Goal: Information Seeking & Learning: Learn about a topic

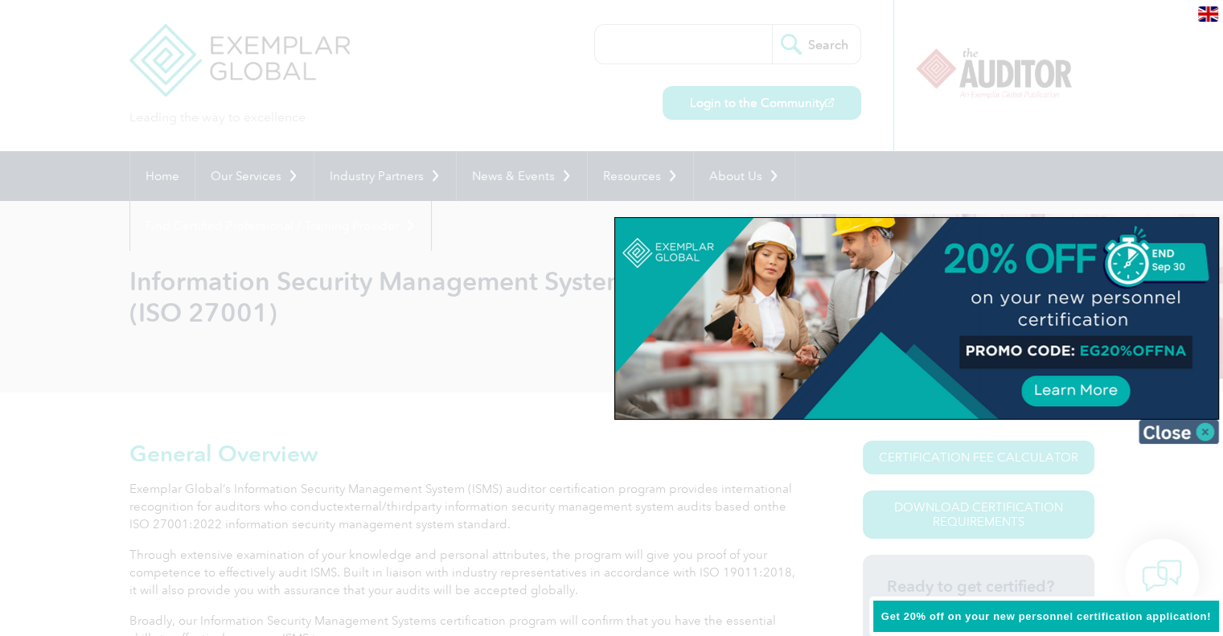
click at [1199, 431] on img at bounding box center [1179, 432] width 80 height 24
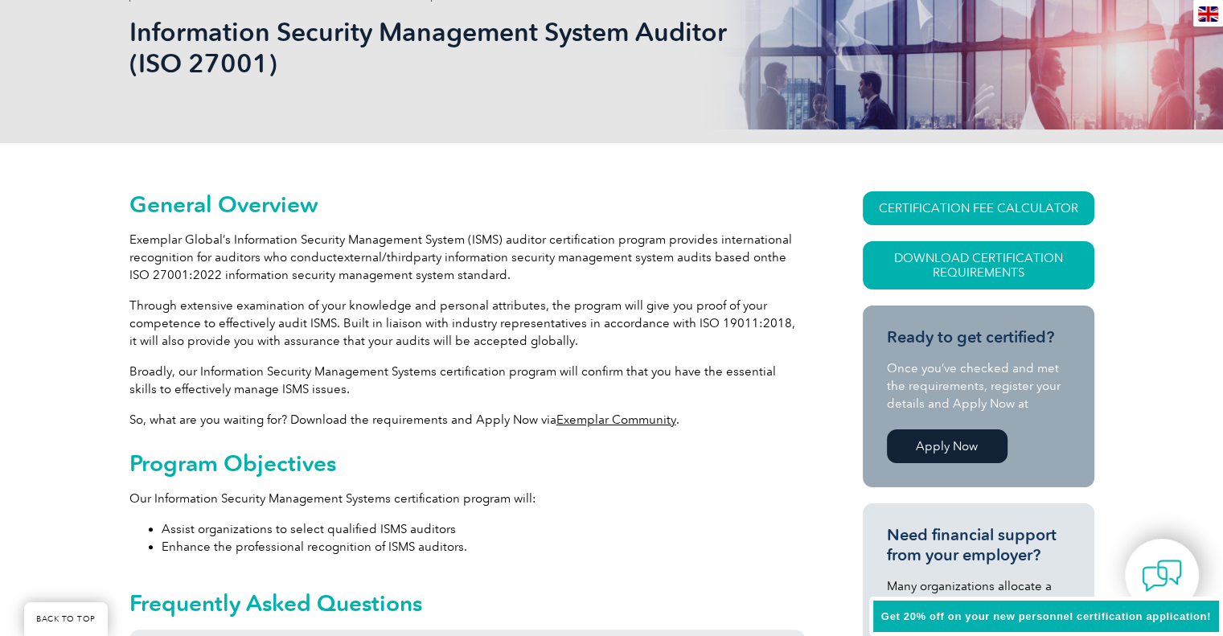
scroll to position [557, 0]
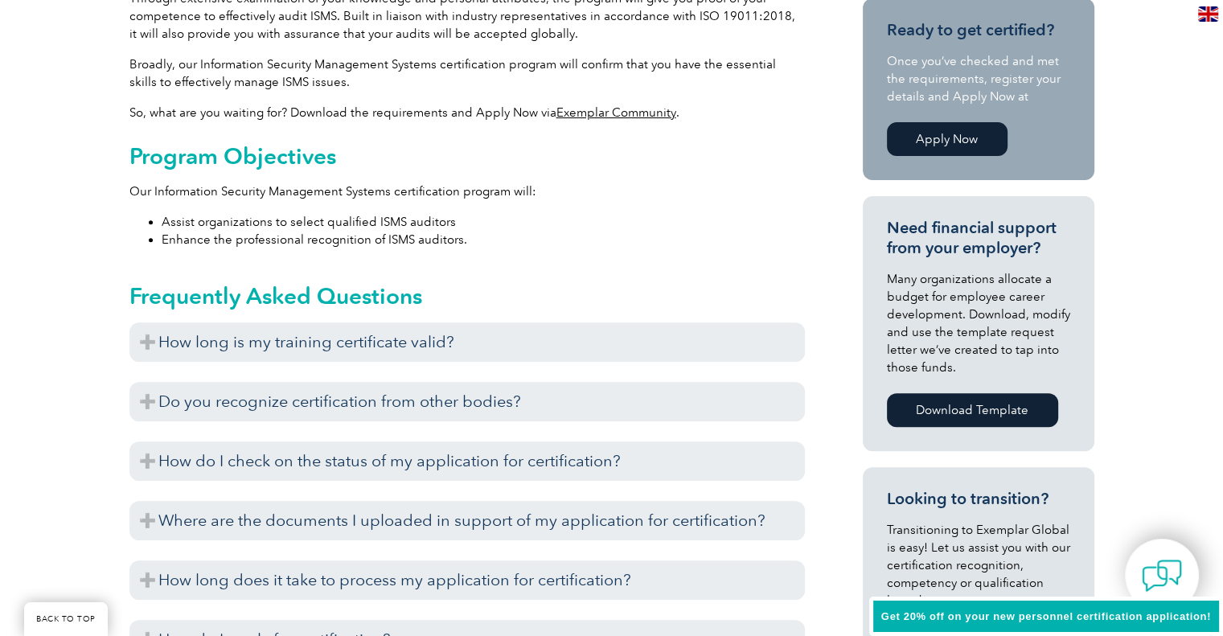
click at [602, 329] on h3 "How long is my training certificate valid?" at bounding box center [467, 341] width 676 height 39
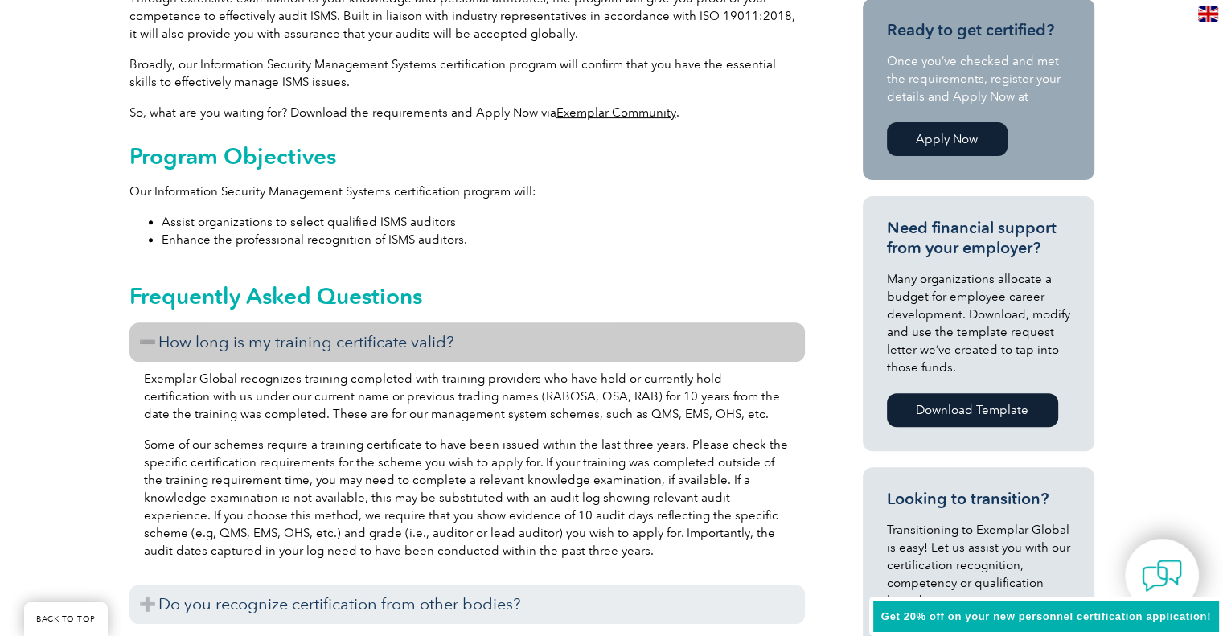
click at [602, 329] on h3 "How long is my training certificate valid?" at bounding box center [467, 341] width 676 height 39
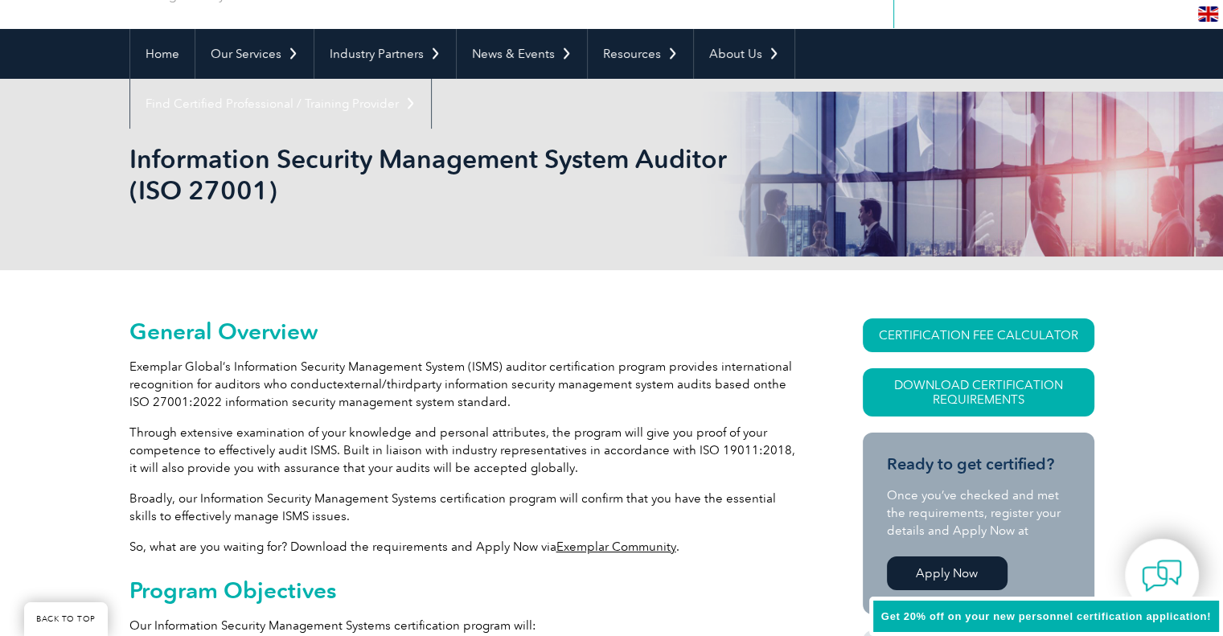
scroll to position [0, 0]
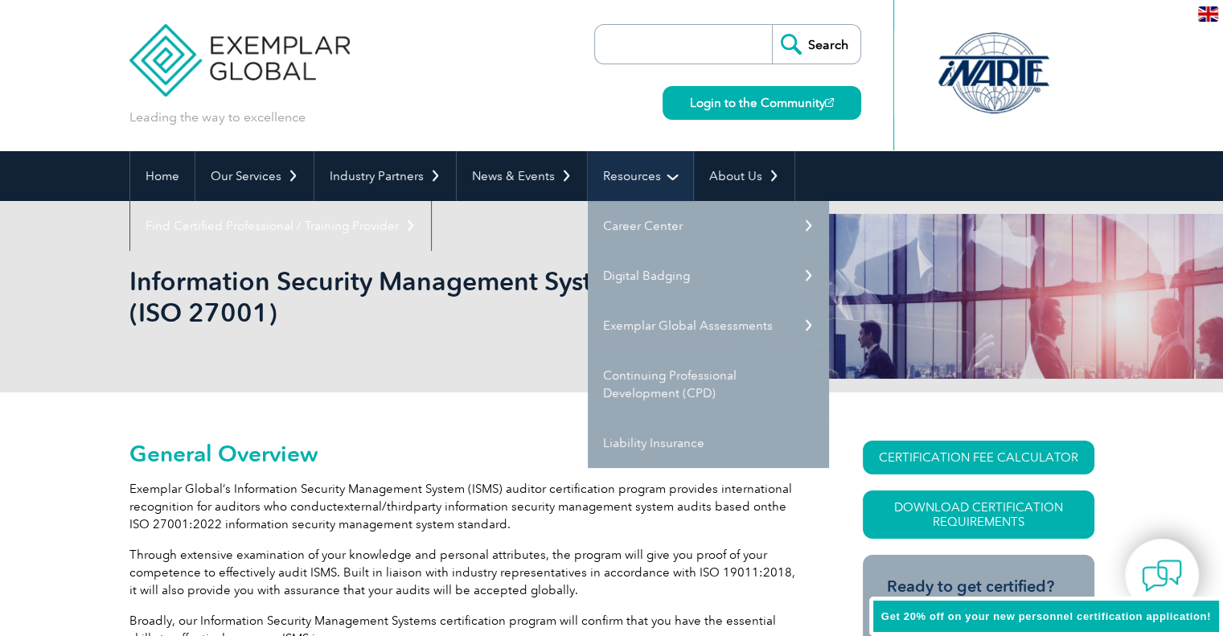
click at [653, 166] on link "Resources" at bounding box center [640, 176] width 105 height 50
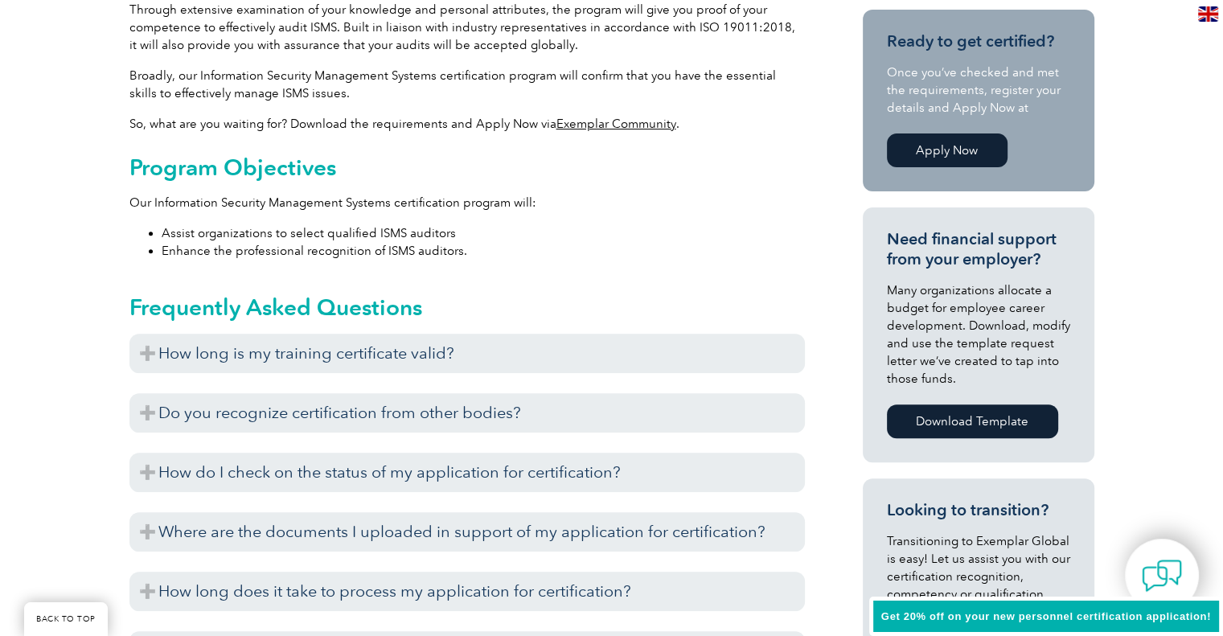
scroll to position [663, 0]
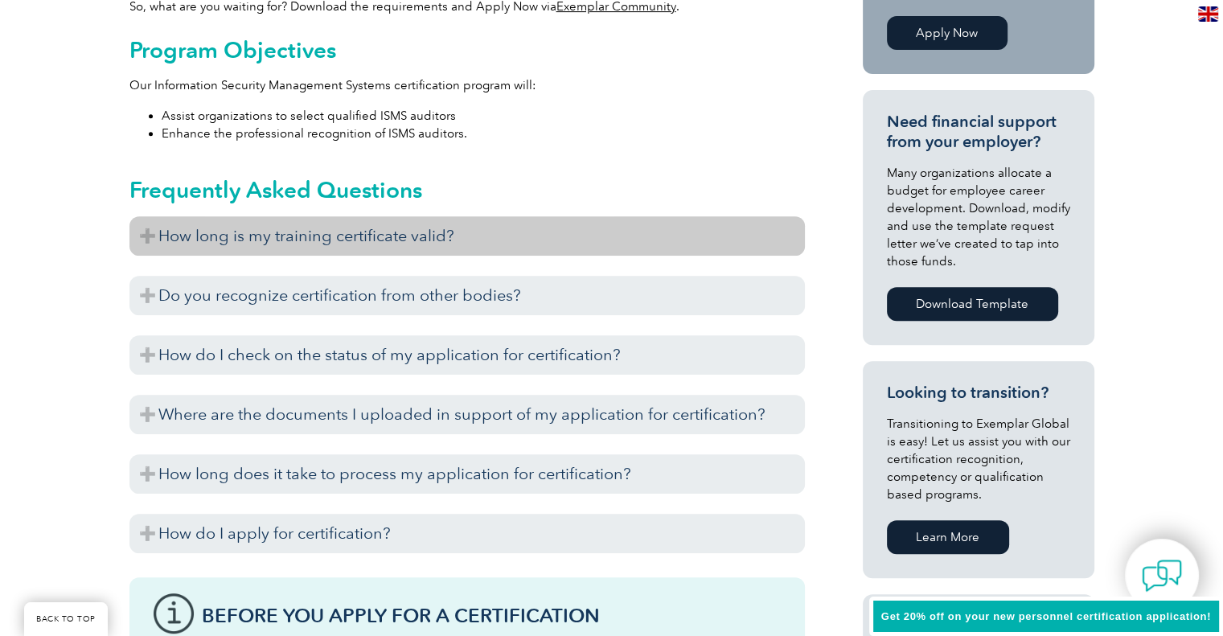
click at [558, 240] on h3 "How long is my training certificate valid?" at bounding box center [467, 235] width 676 height 39
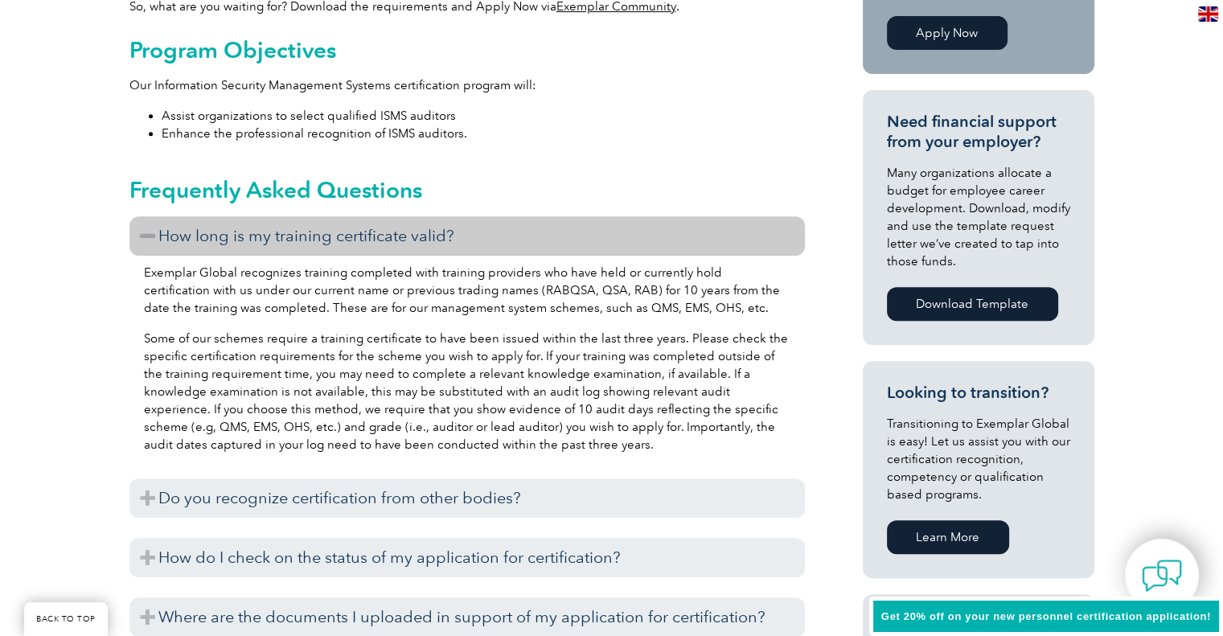
click at [558, 240] on h3 "How long is my training certificate valid?" at bounding box center [467, 235] width 676 height 39
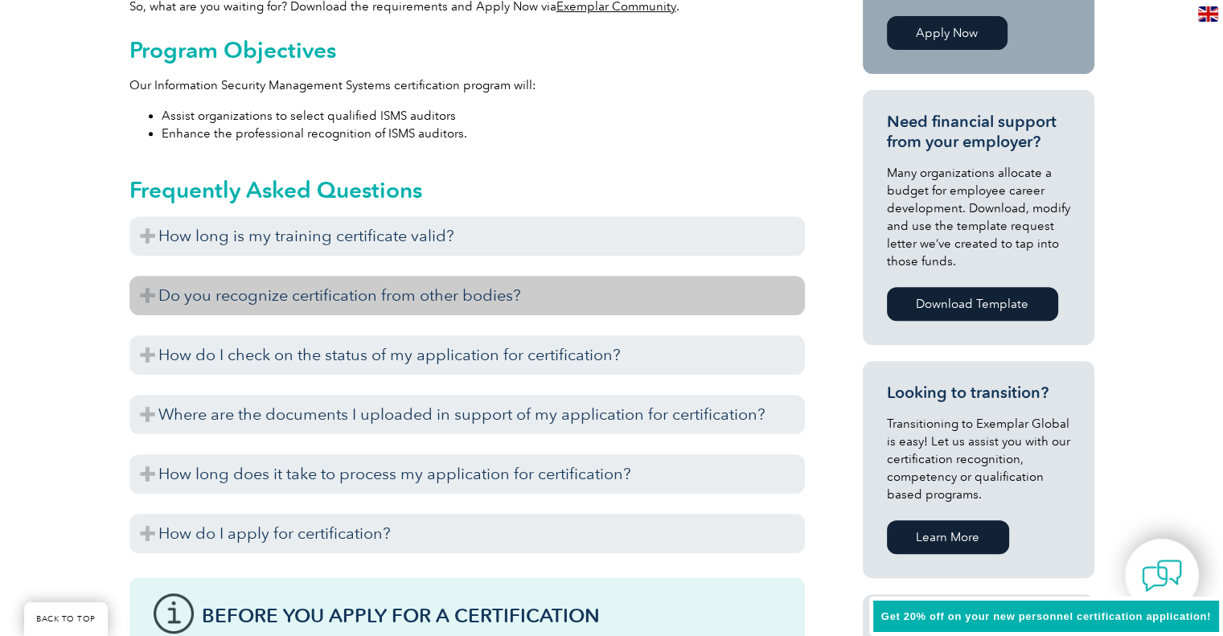
click at [570, 279] on h3 "Do you recognize certification from other bodies?" at bounding box center [467, 295] width 676 height 39
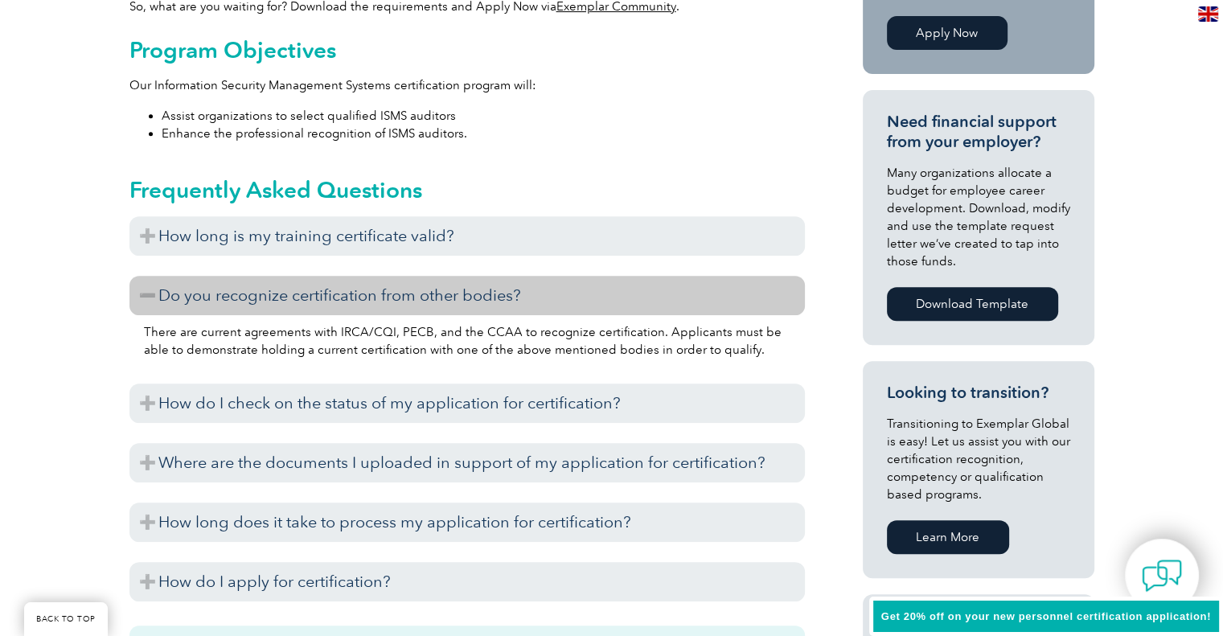
click at [570, 279] on h3 "Do you recognize certification from other bodies?" at bounding box center [467, 295] width 676 height 39
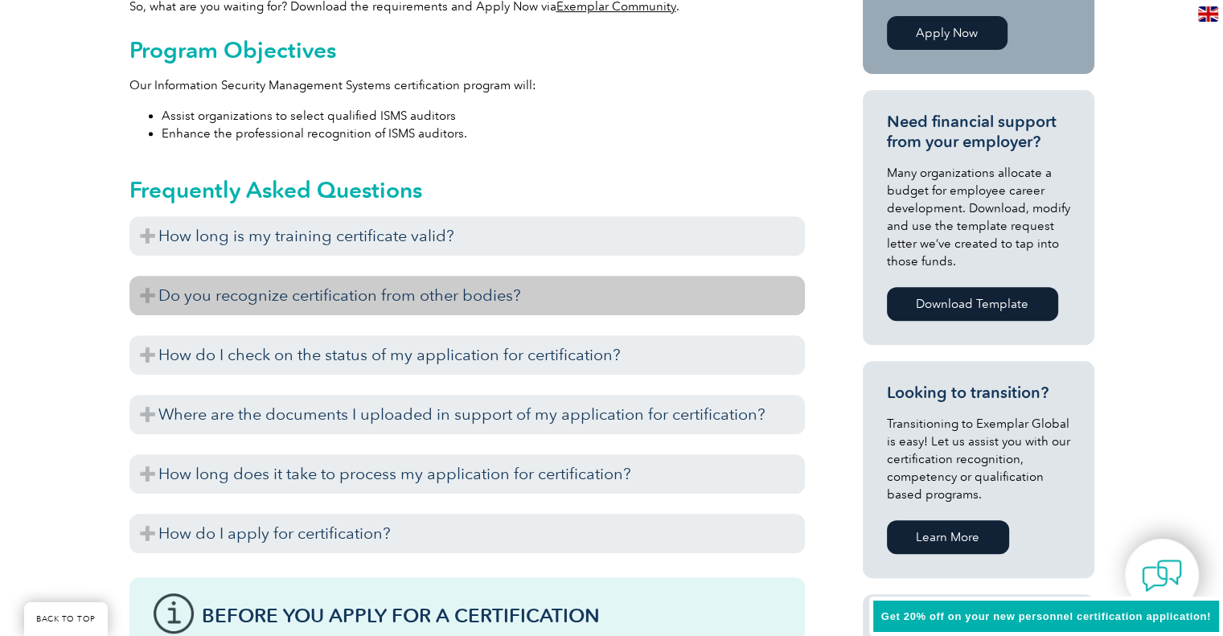
scroll to position [727, 0]
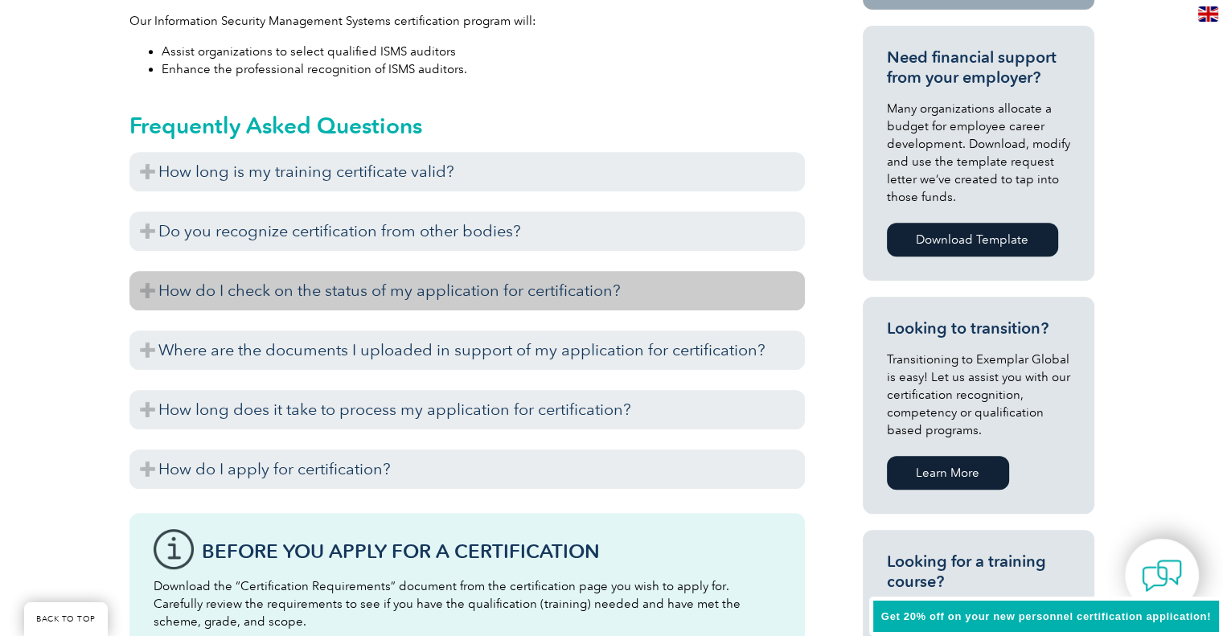
click at [569, 292] on h3 "How do I check on the status of my application for certification?" at bounding box center [467, 290] width 676 height 39
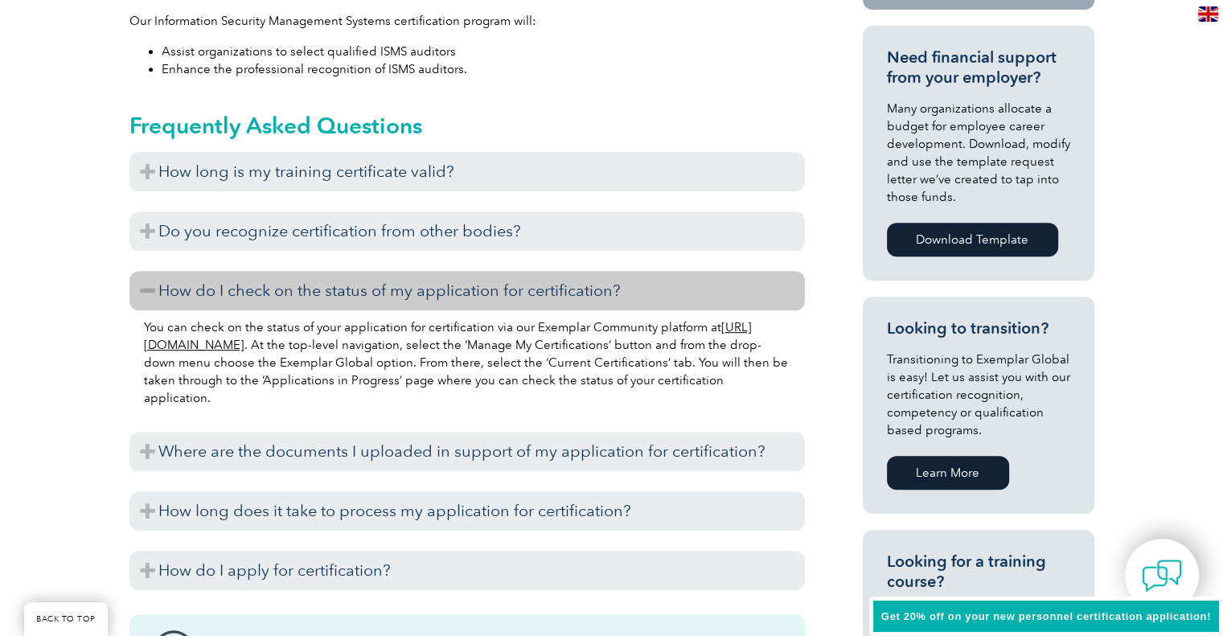
click at [561, 292] on h3 "How do I check on the status of my application for certification?" at bounding box center [467, 290] width 676 height 39
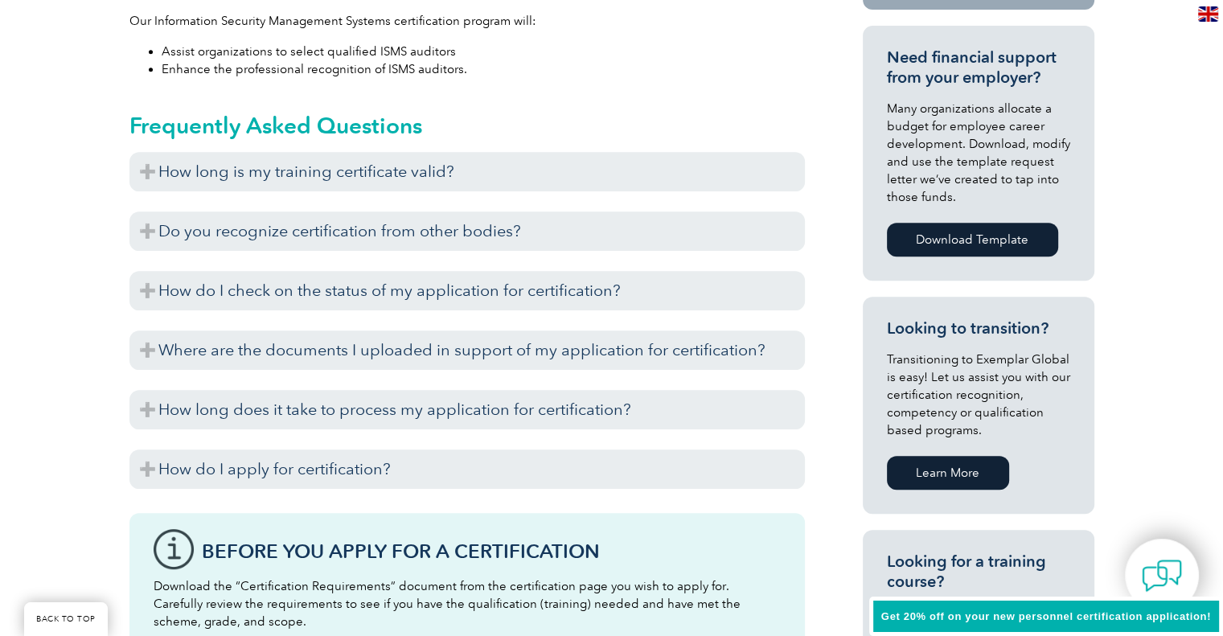
click at [561, 328] on div "How long is my training certificate valid? Exemplar Global recognizes training …" at bounding box center [467, 324] width 676 height 345
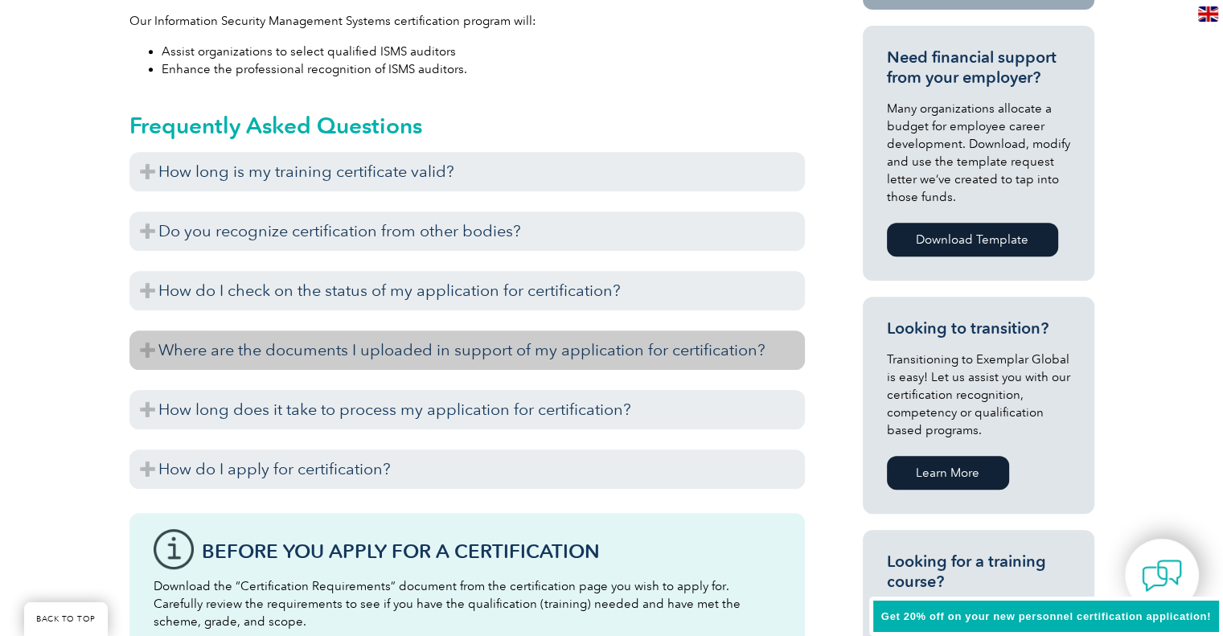
click at [561, 343] on h3 "Where are the documents I uploaded in support of my application for certificati…" at bounding box center [467, 350] width 676 height 39
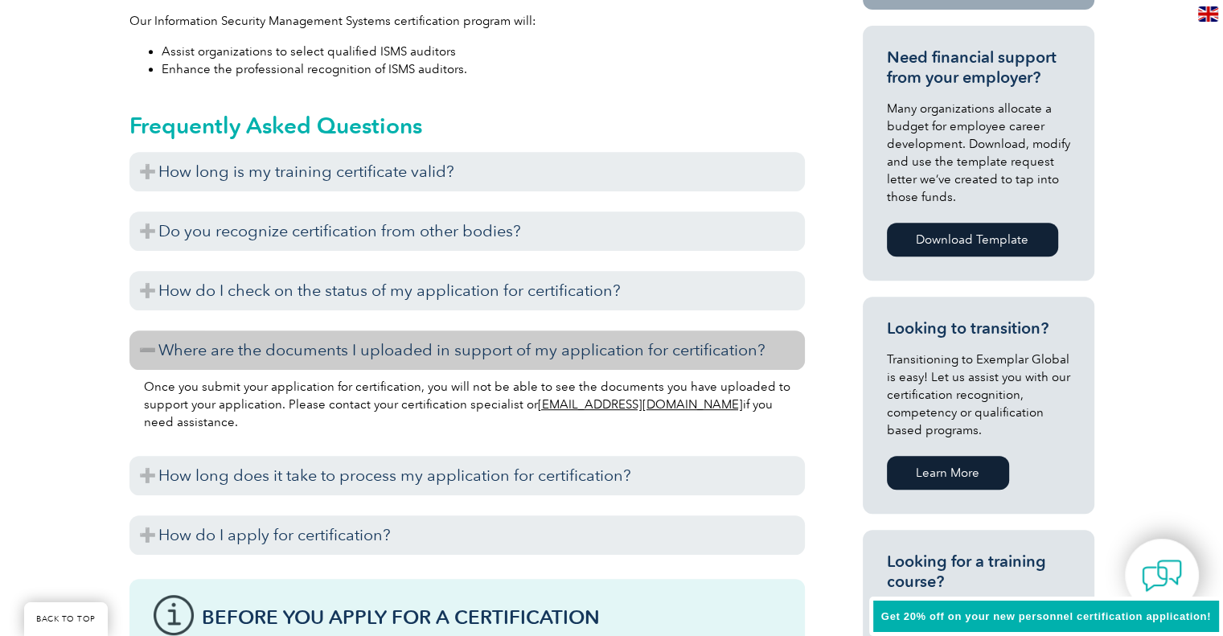
click at [561, 343] on h3 "Where are the documents I uploaded in support of my application for certificati…" at bounding box center [467, 350] width 676 height 39
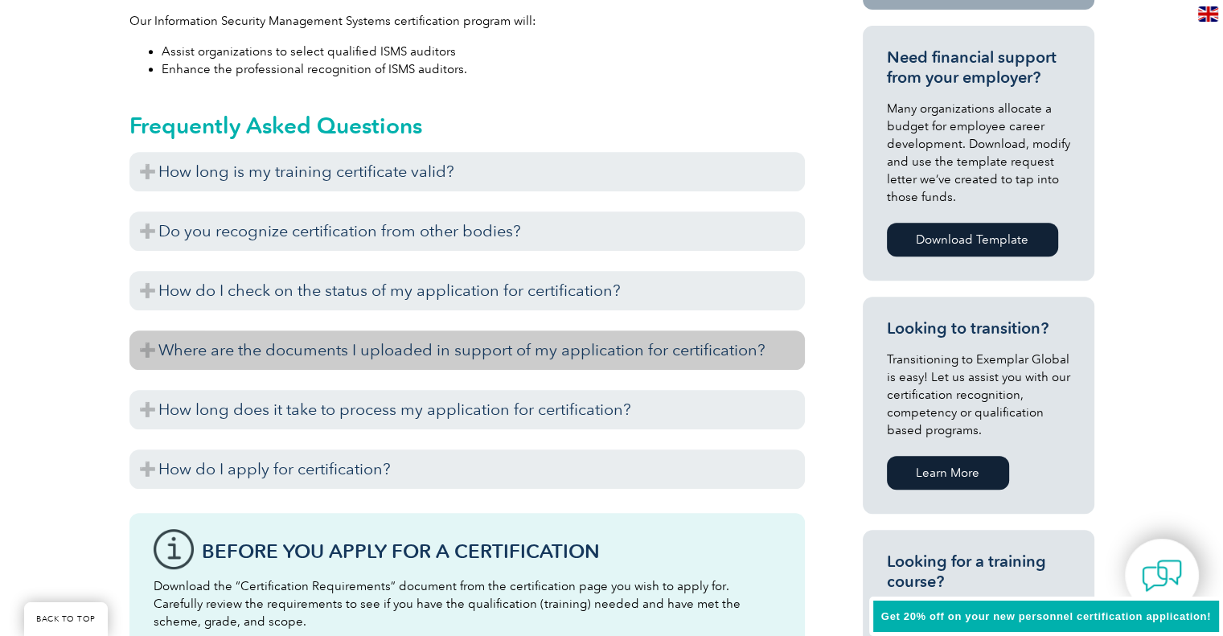
scroll to position [972, 0]
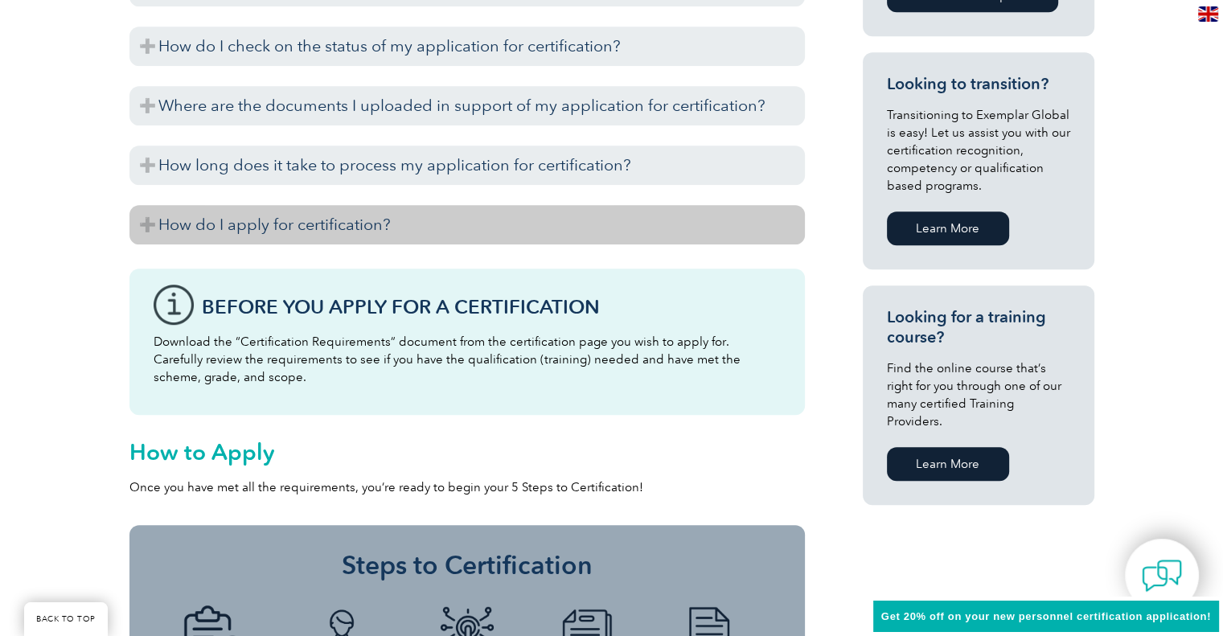
click at [531, 225] on h3 "How do I apply for certification?" at bounding box center [467, 224] width 676 height 39
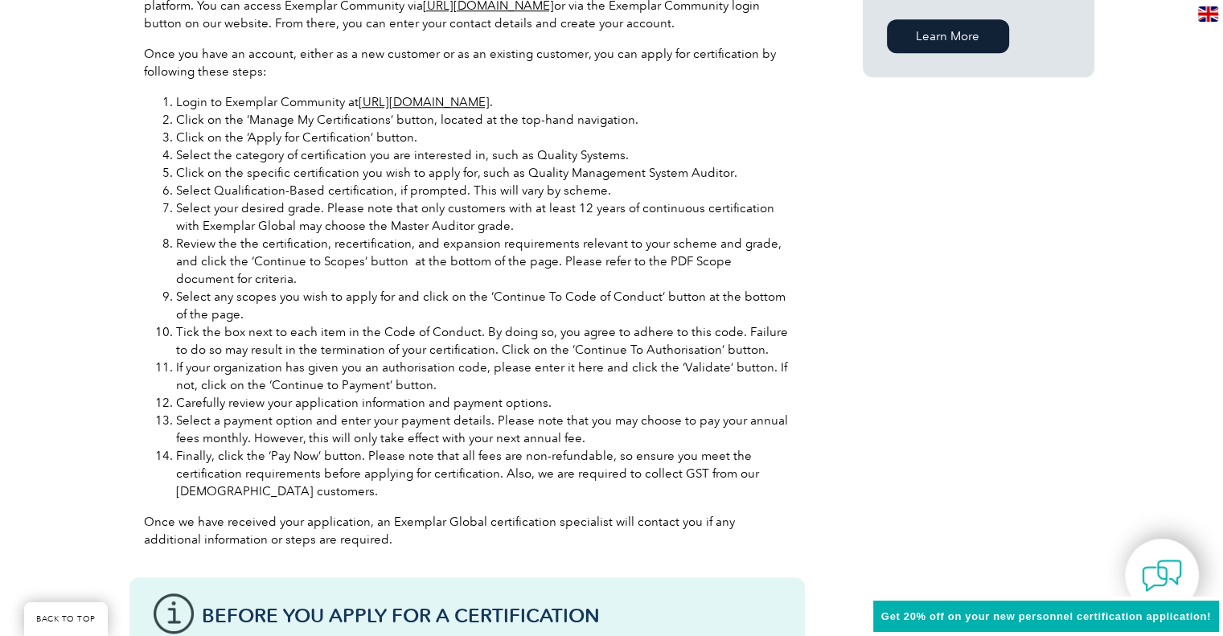
scroll to position [1403, 0]
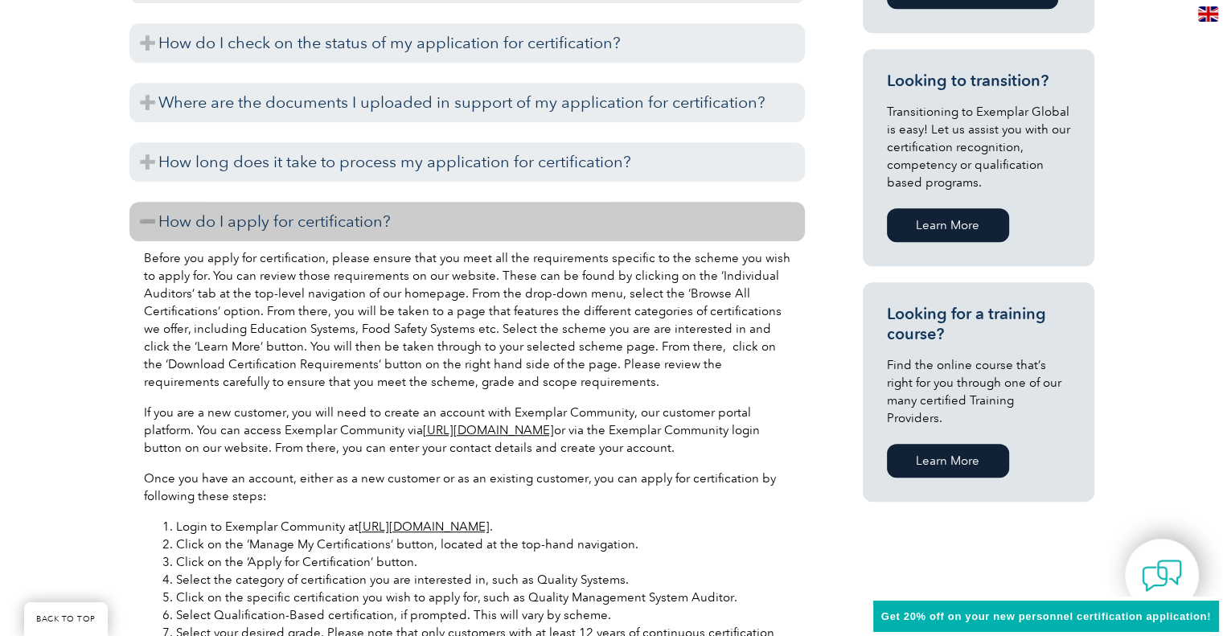
click at [535, 212] on h3 "How do I apply for certification?" at bounding box center [467, 221] width 676 height 39
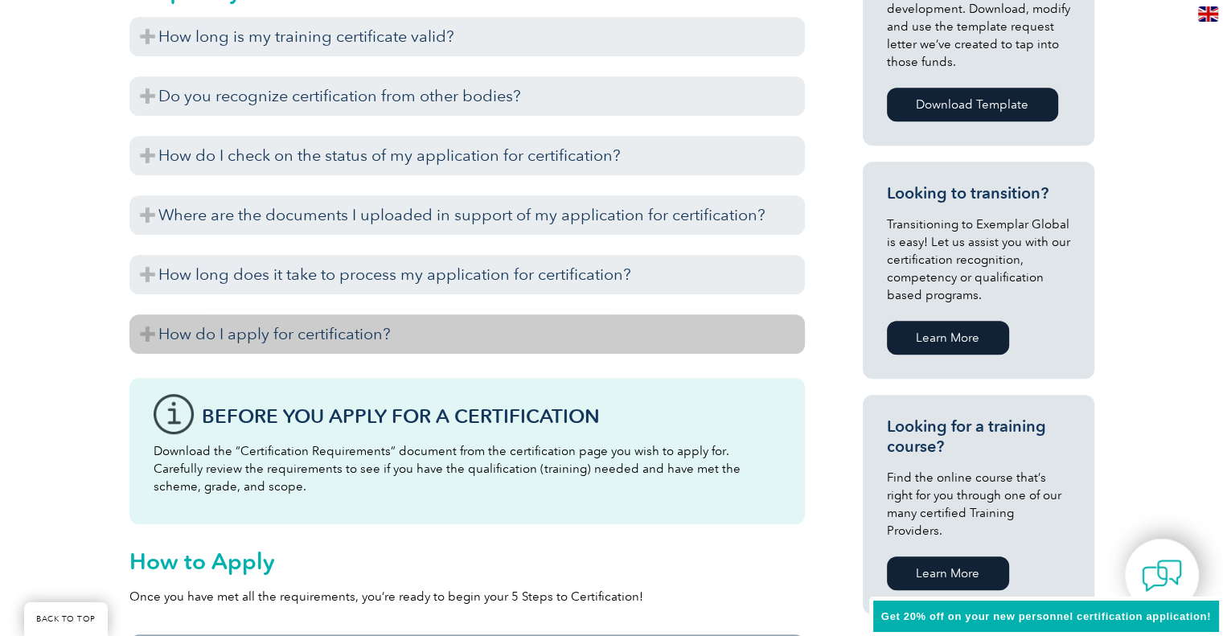
scroll to position [864, 0]
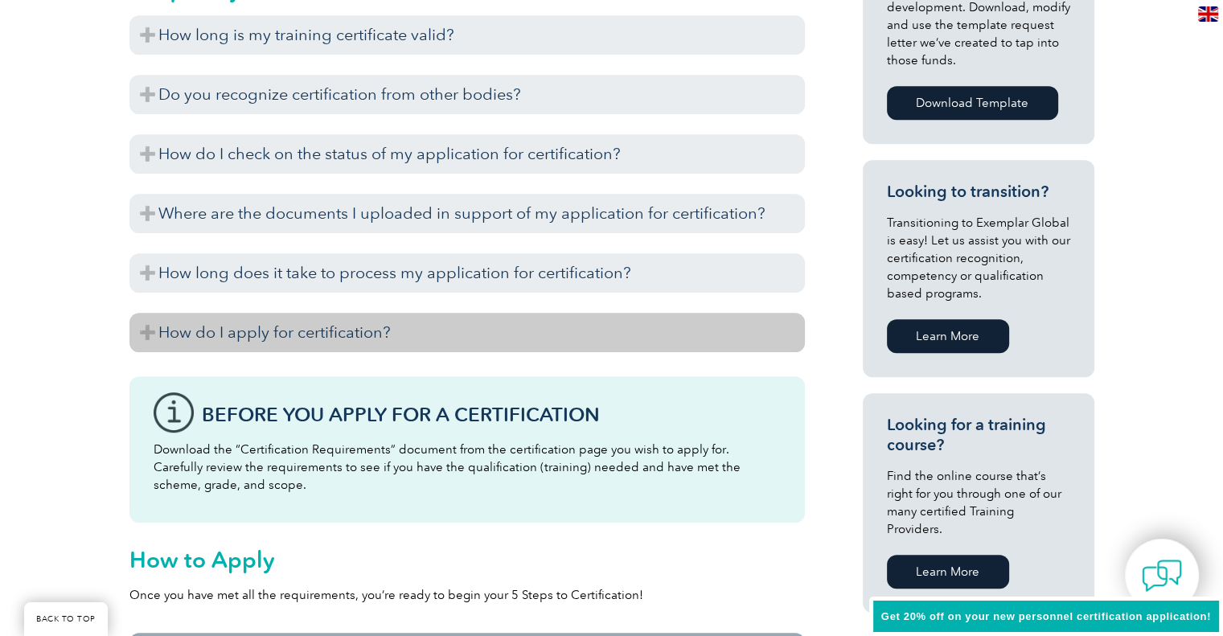
click at [517, 321] on h3 "How do I apply for certification?" at bounding box center [467, 332] width 676 height 39
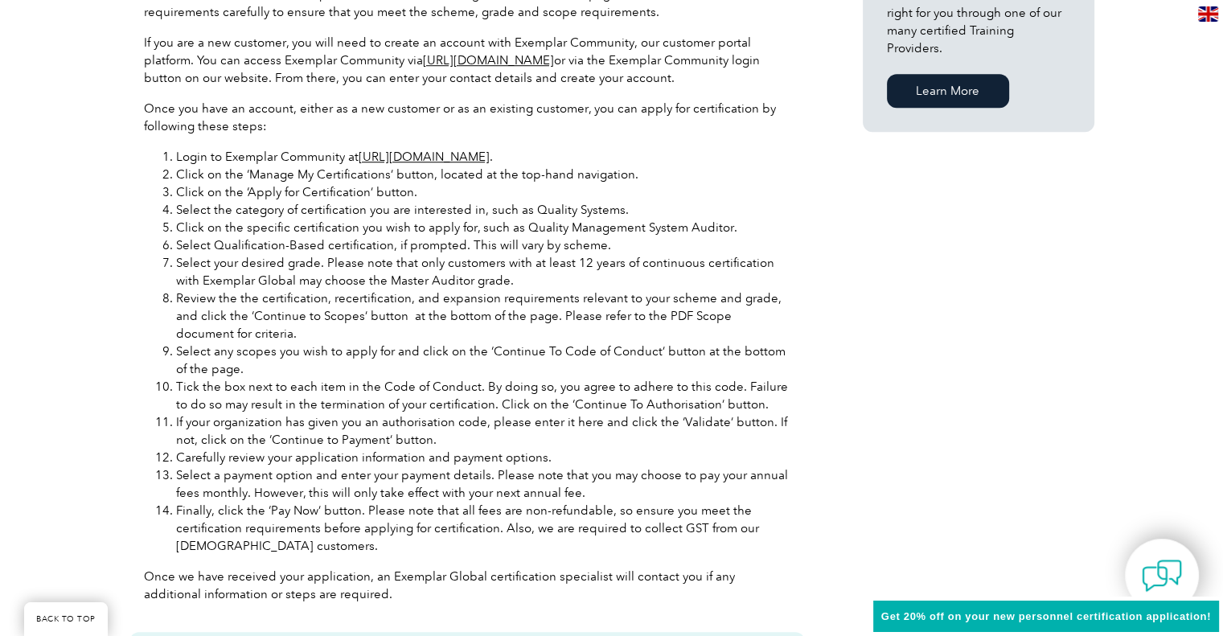
scroll to position [1351, 0]
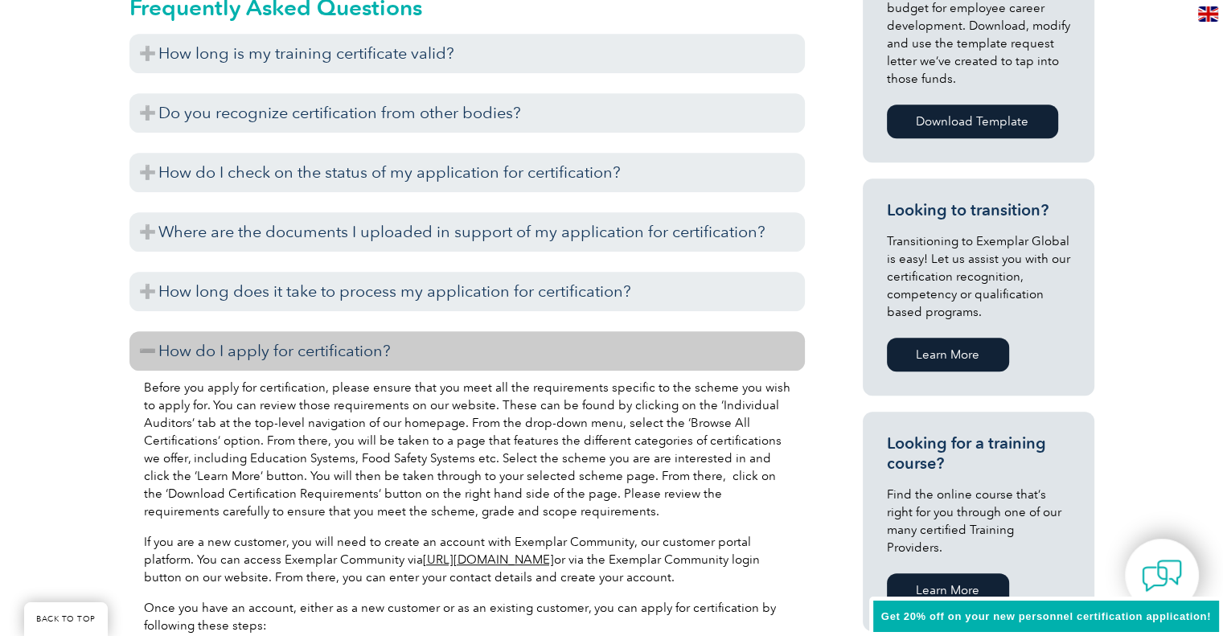
click at [517, 357] on h3 "How do I apply for certification?" at bounding box center [467, 350] width 676 height 39
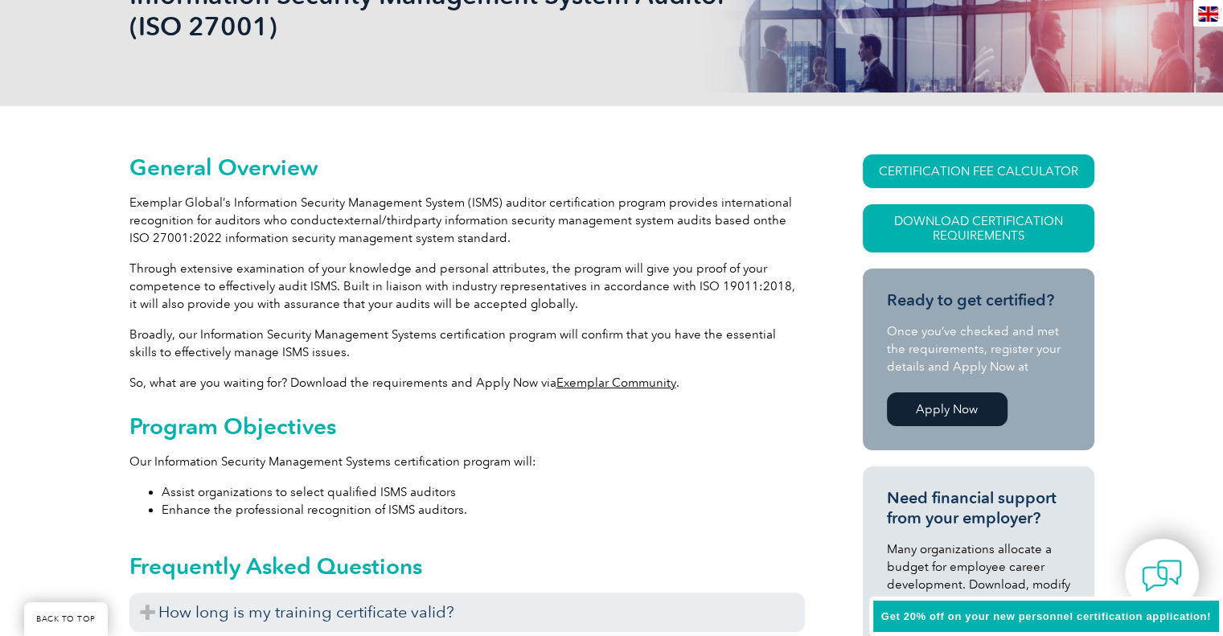
scroll to position [0, 0]
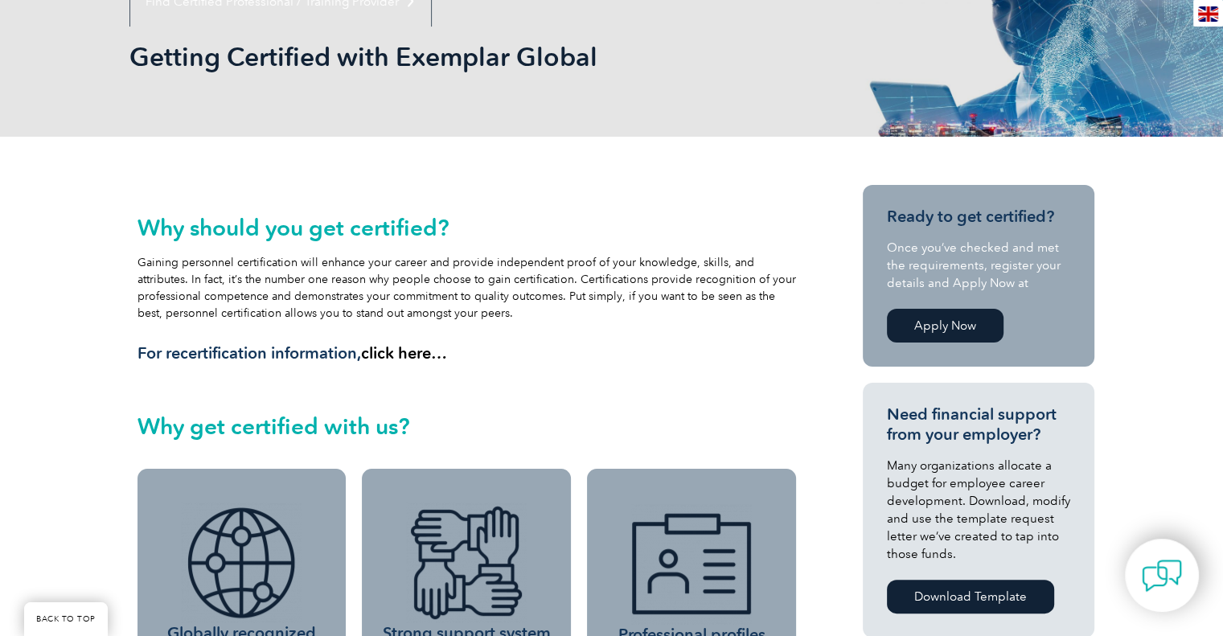
scroll to position [159, 0]
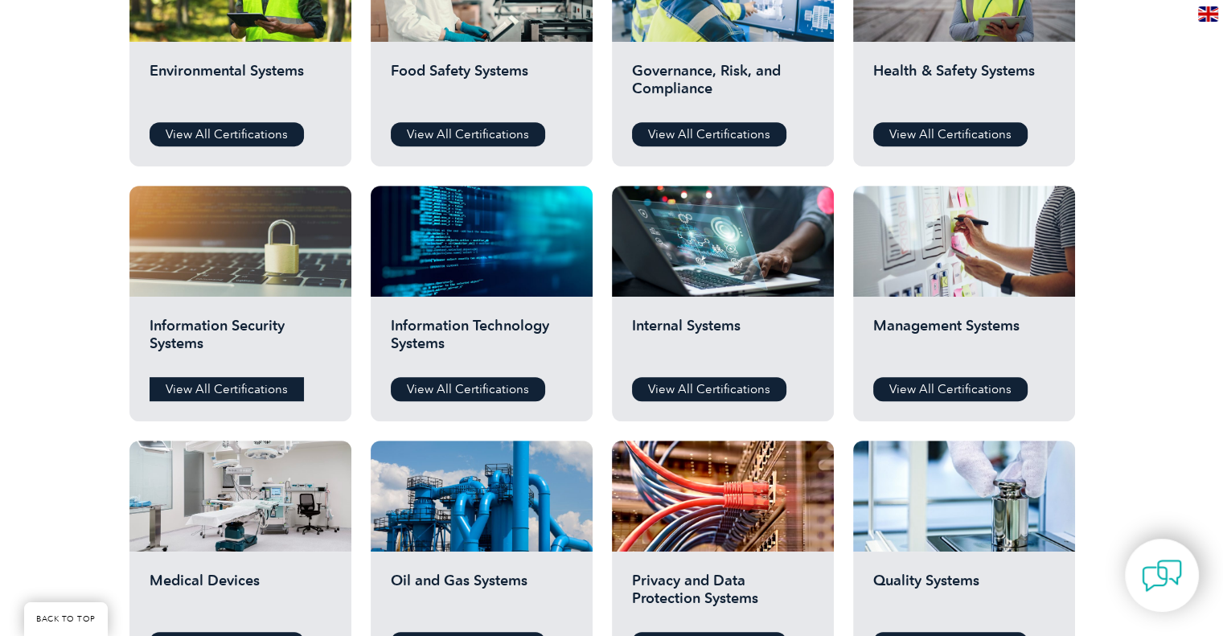
scroll to position [674, 0]
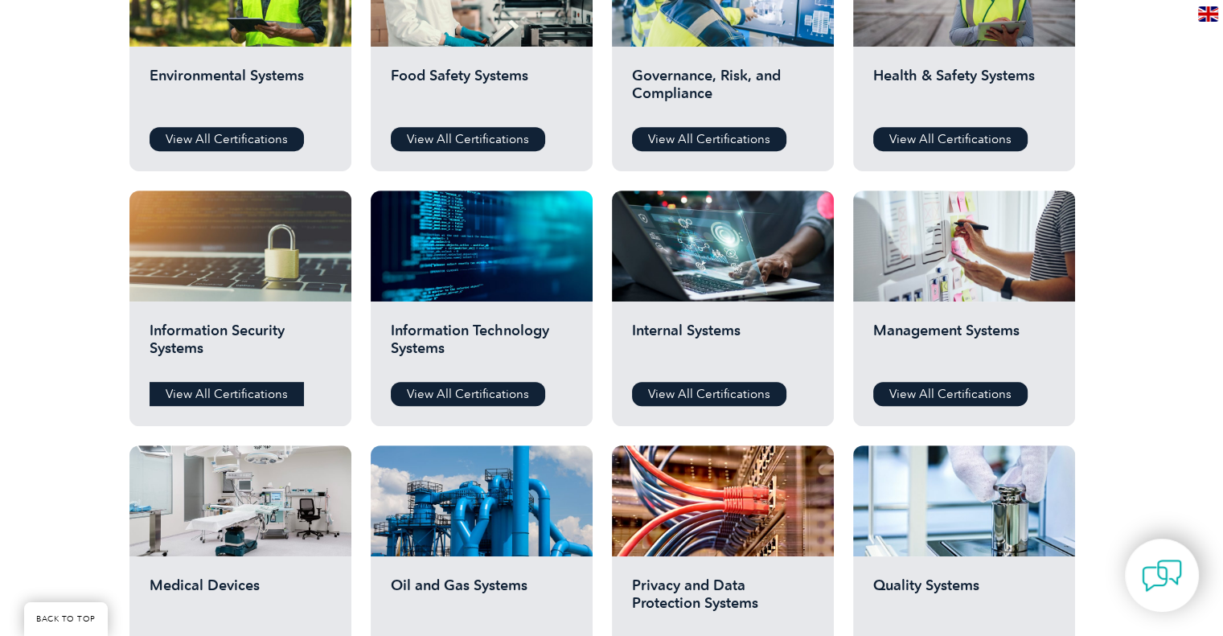
click at [245, 390] on link "View All Certifications" at bounding box center [227, 394] width 154 height 24
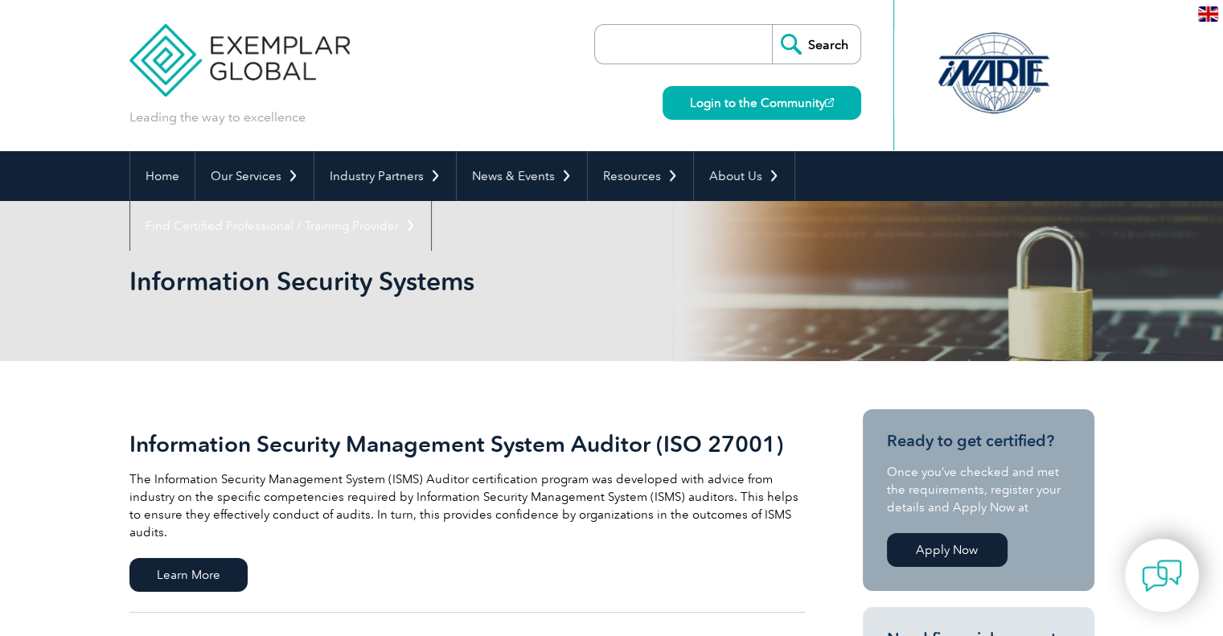
click at [603, 253] on div "Information Security Systems" at bounding box center [611, 281] width 965 height 160
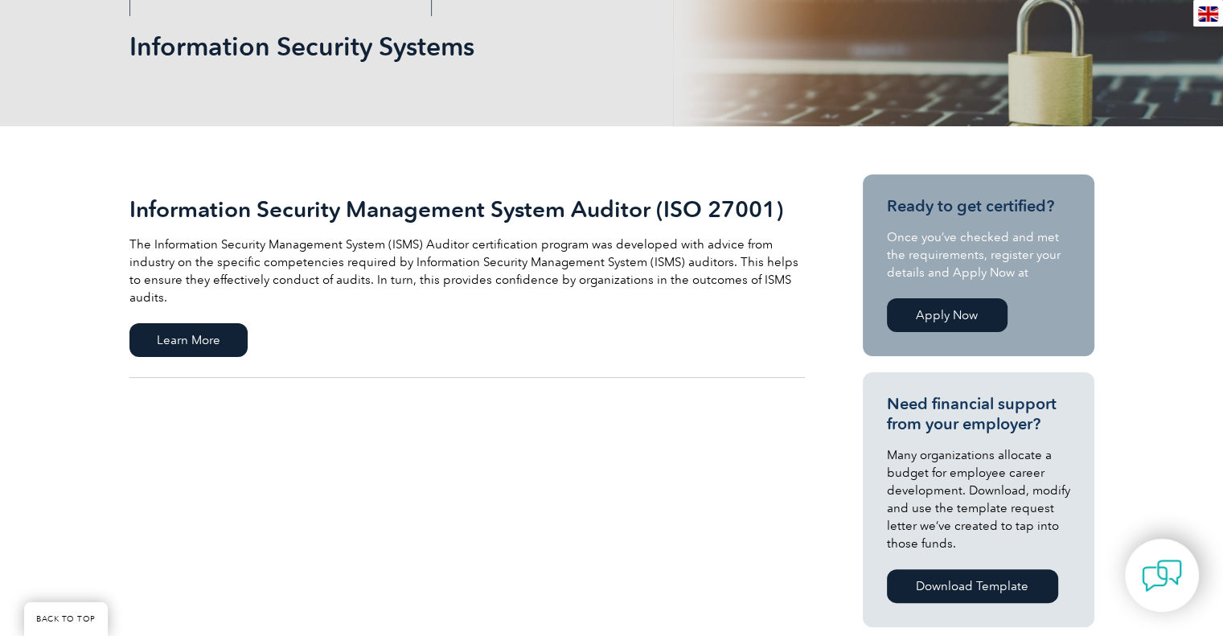
scroll to position [235, 0]
click at [232, 329] on span "Learn More" at bounding box center [188, 340] width 118 height 34
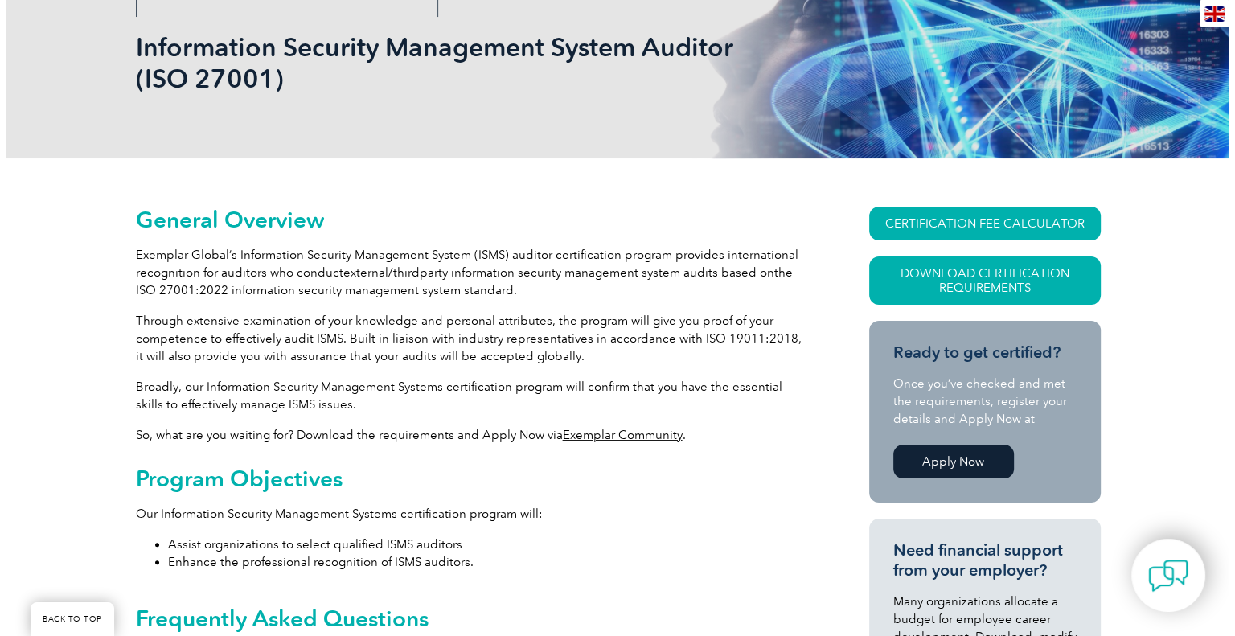
scroll to position [238, 0]
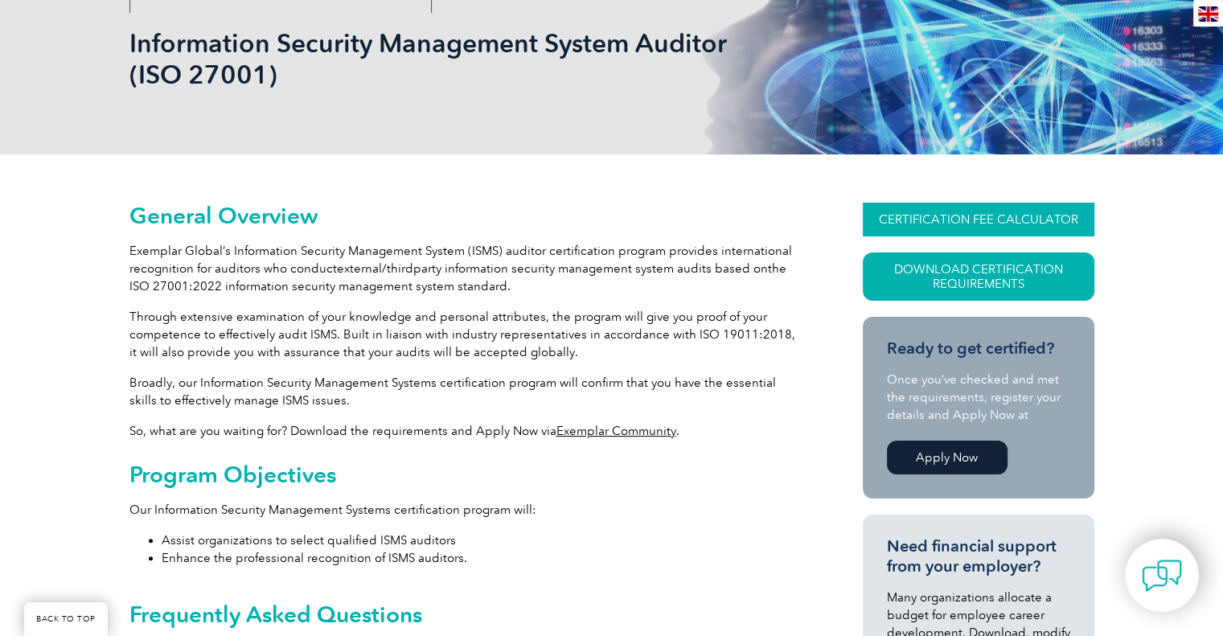
click at [939, 222] on link "CERTIFICATION FEE CALCULATOR" at bounding box center [979, 220] width 232 height 34
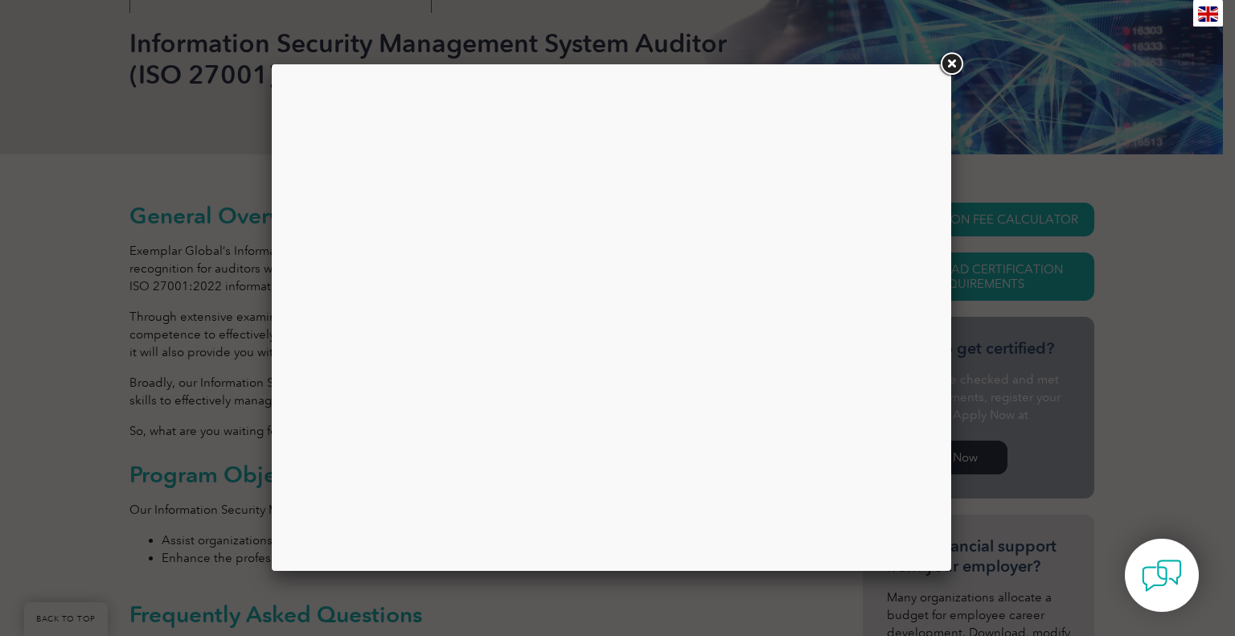
click at [943, 68] on link at bounding box center [951, 64] width 29 height 29
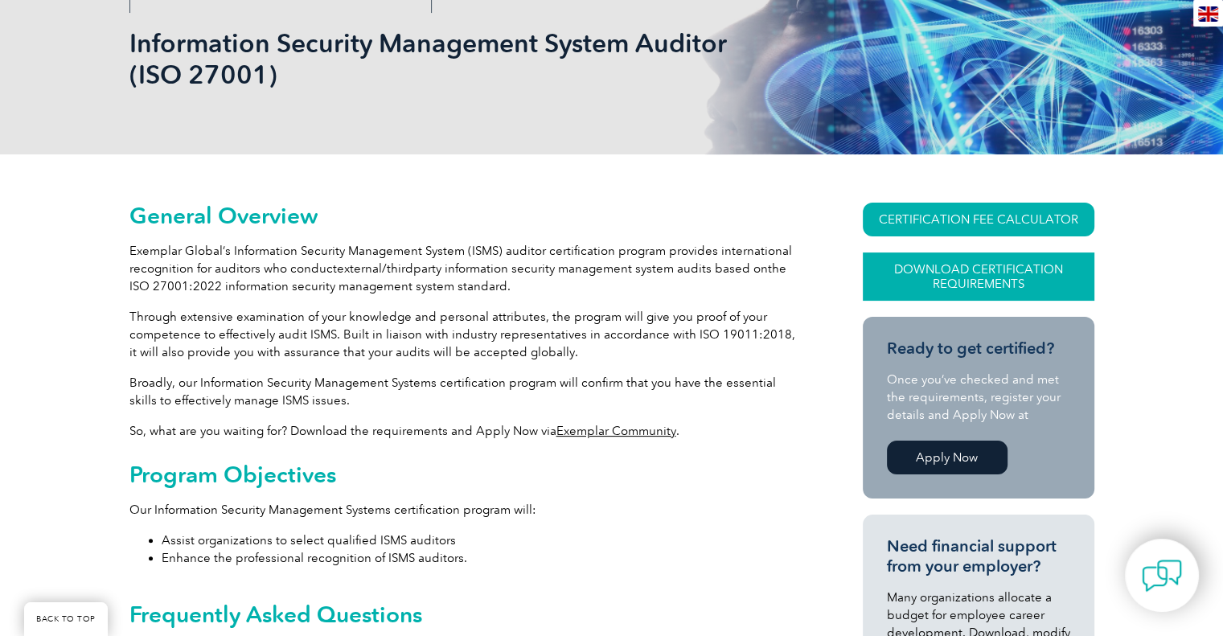
click at [923, 270] on link "Download Certification Requirements" at bounding box center [979, 277] width 232 height 48
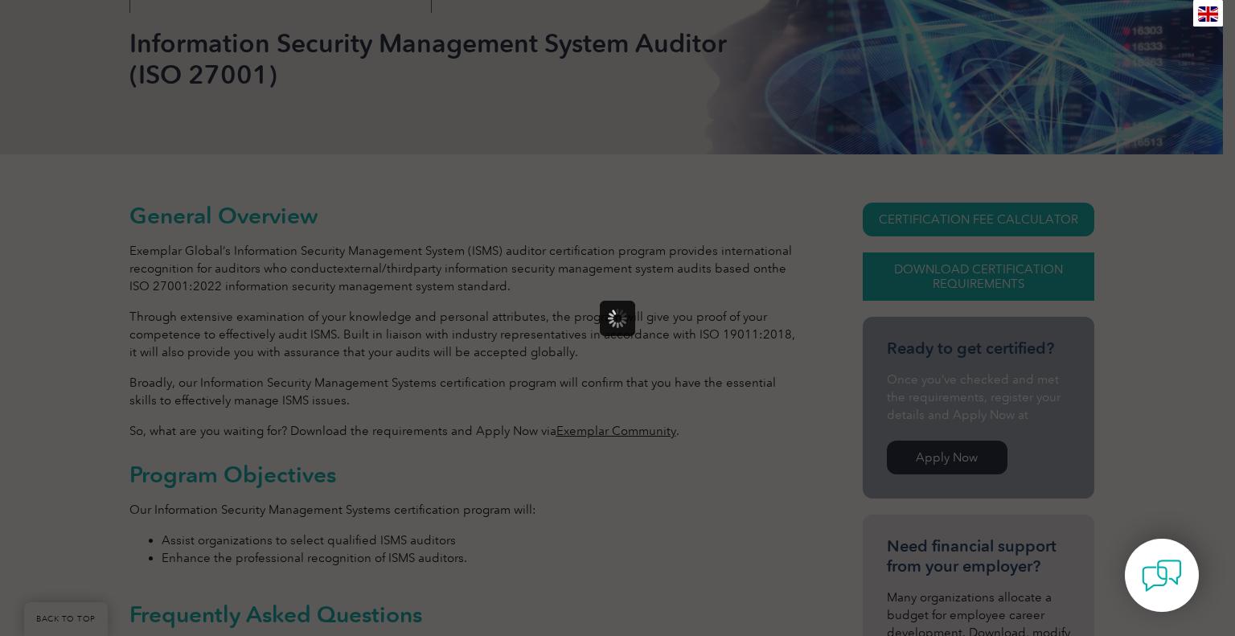
click at [923, 270] on div at bounding box center [617, 318] width 1235 height 636
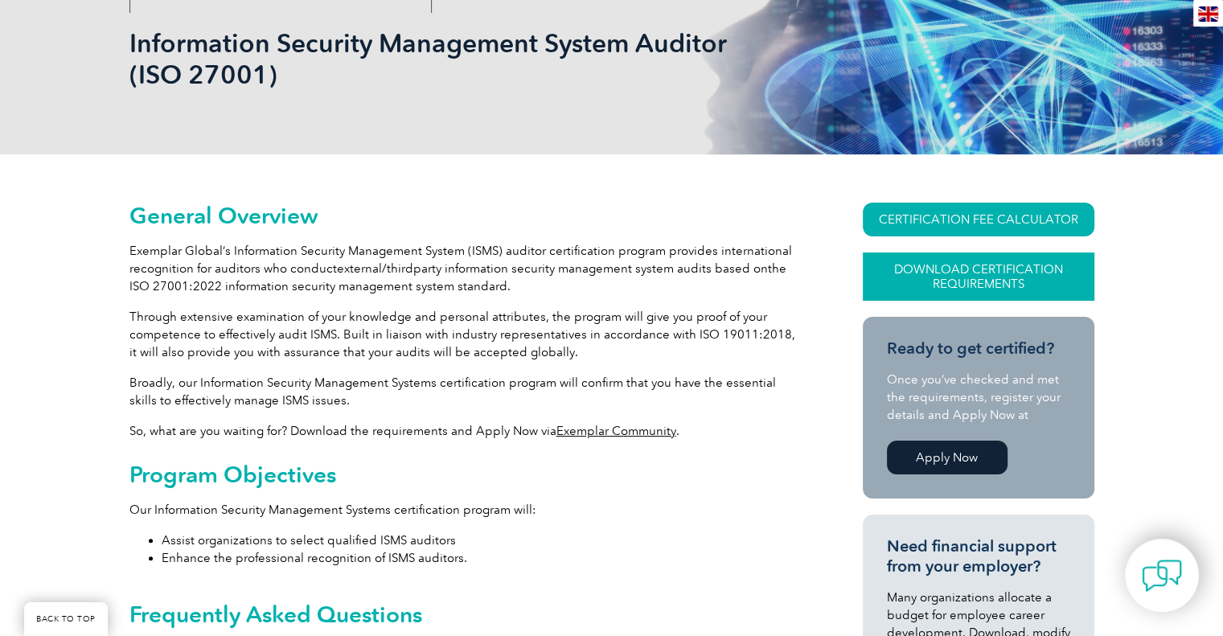
click at [923, 270] on link "Download Certification Requirements" at bounding box center [979, 277] width 232 height 48
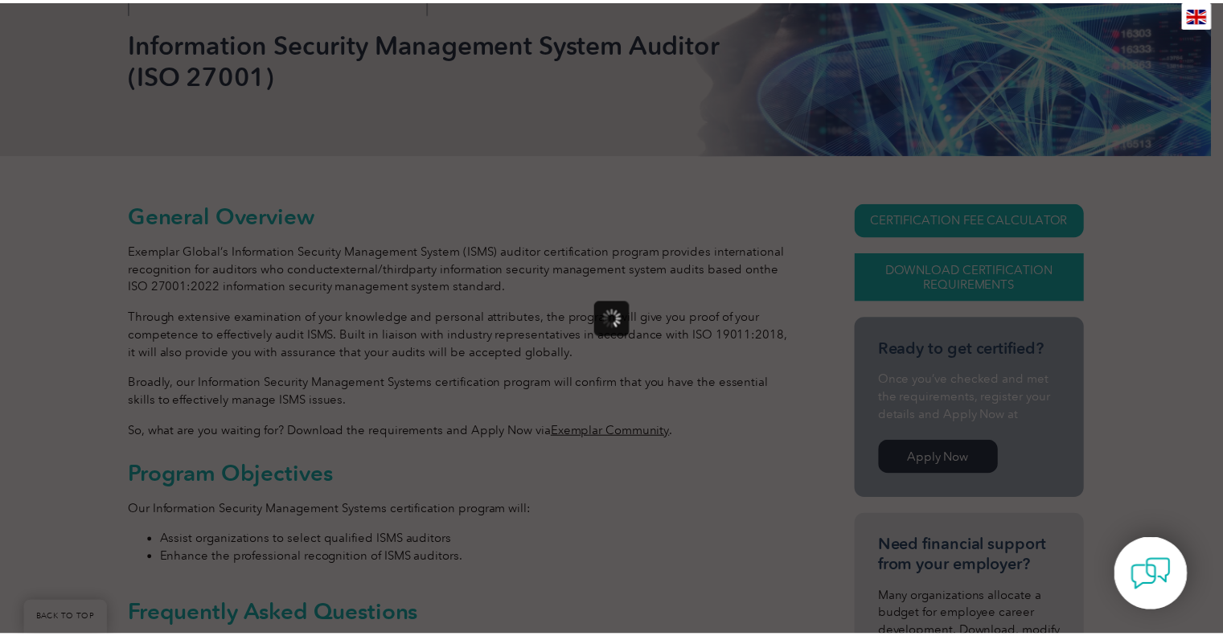
scroll to position [0, 0]
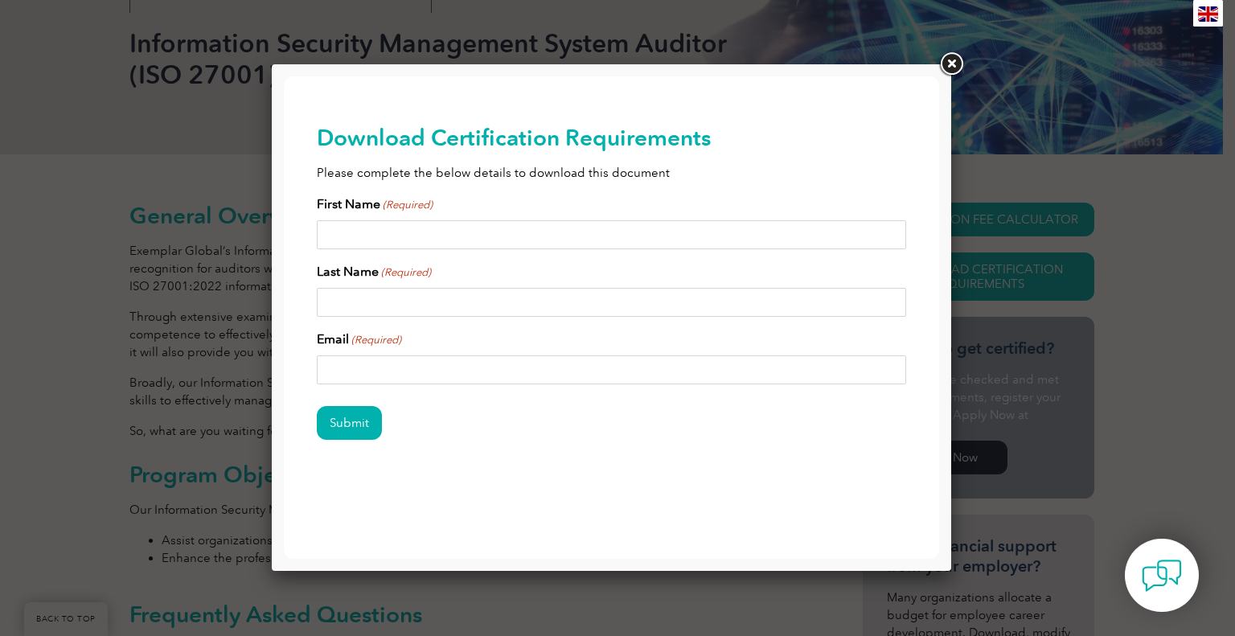
click at [954, 70] on link at bounding box center [951, 64] width 29 height 29
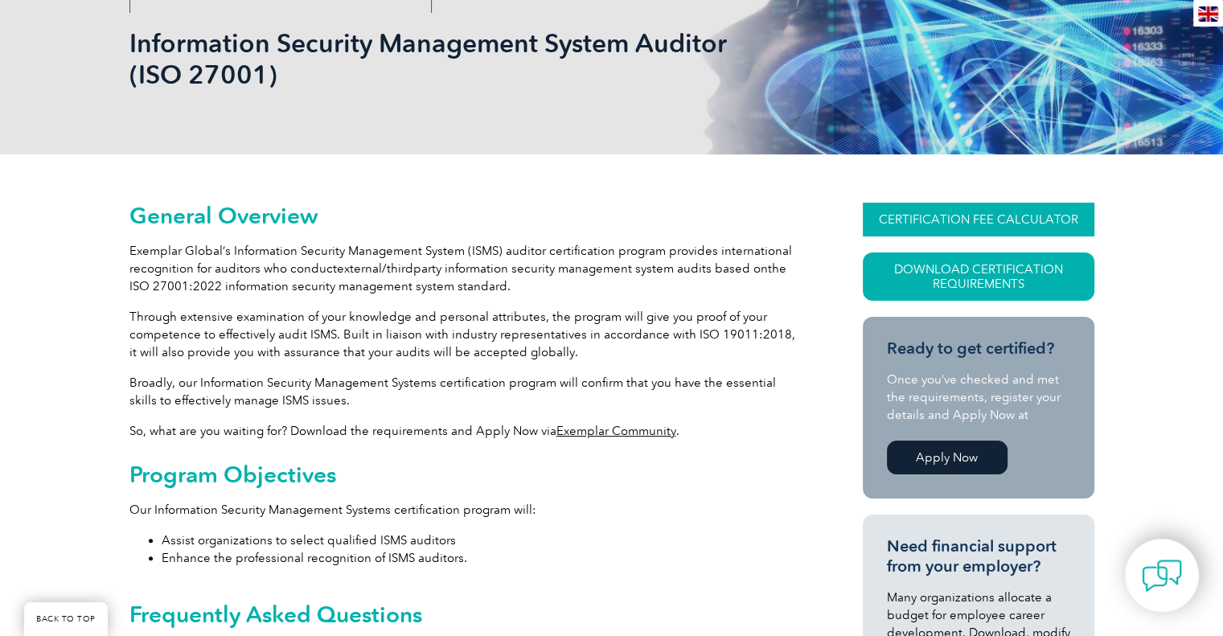
click at [952, 221] on link "CERTIFICATION FEE CALCULATOR" at bounding box center [979, 220] width 232 height 34
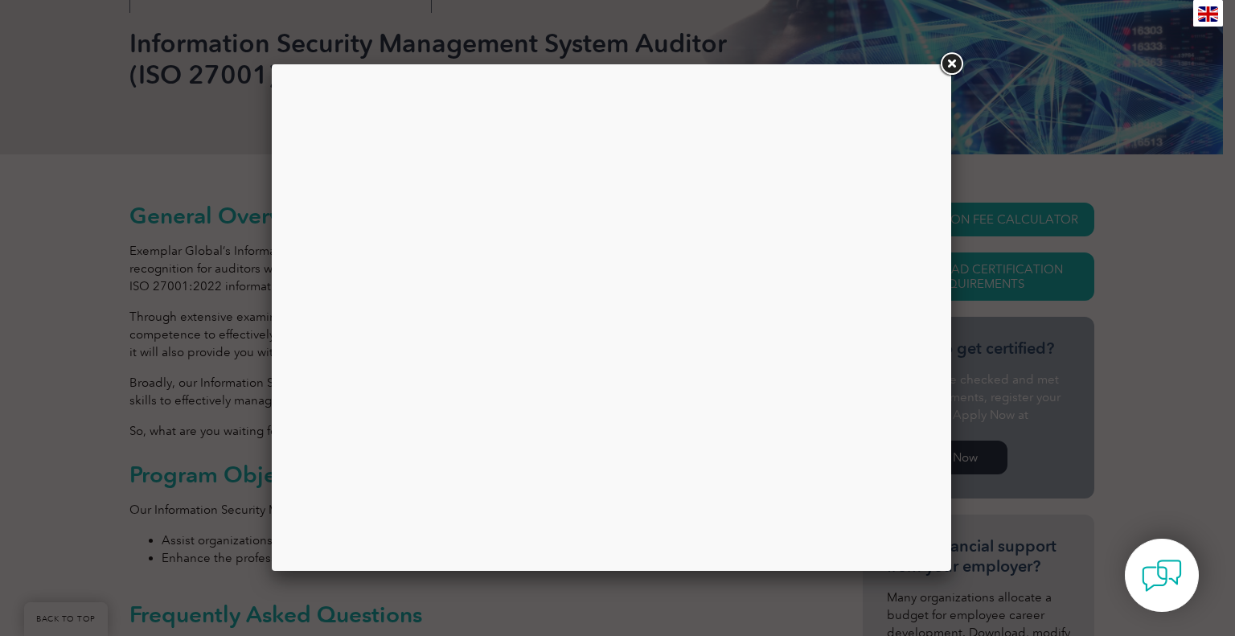
click at [951, 73] on link at bounding box center [951, 64] width 29 height 29
